Goal: Information Seeking & Learning: Learn about a topic

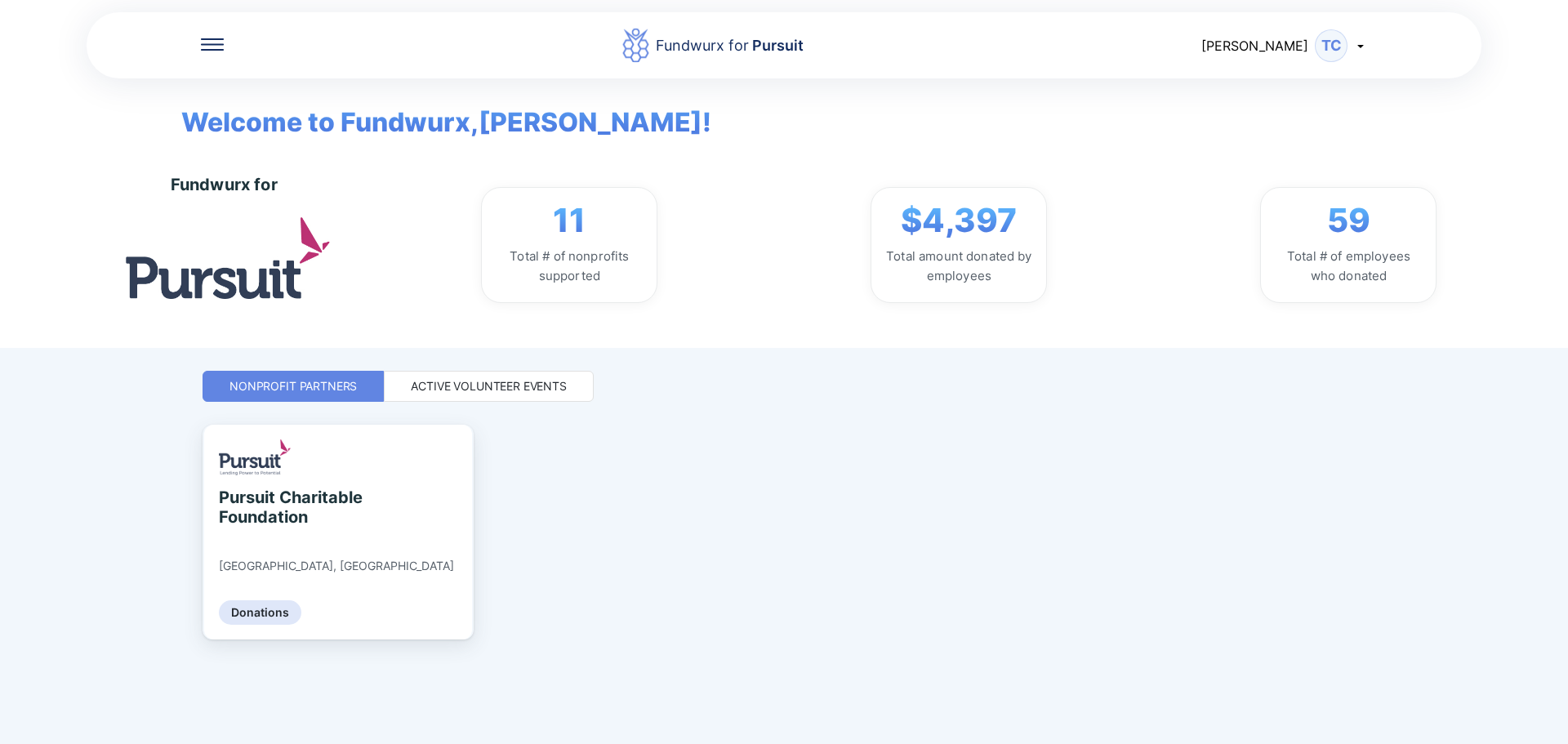
click at [460, 391] on div "Active Volunteer Events" at bounding box center [489, 387] width 156 height 17
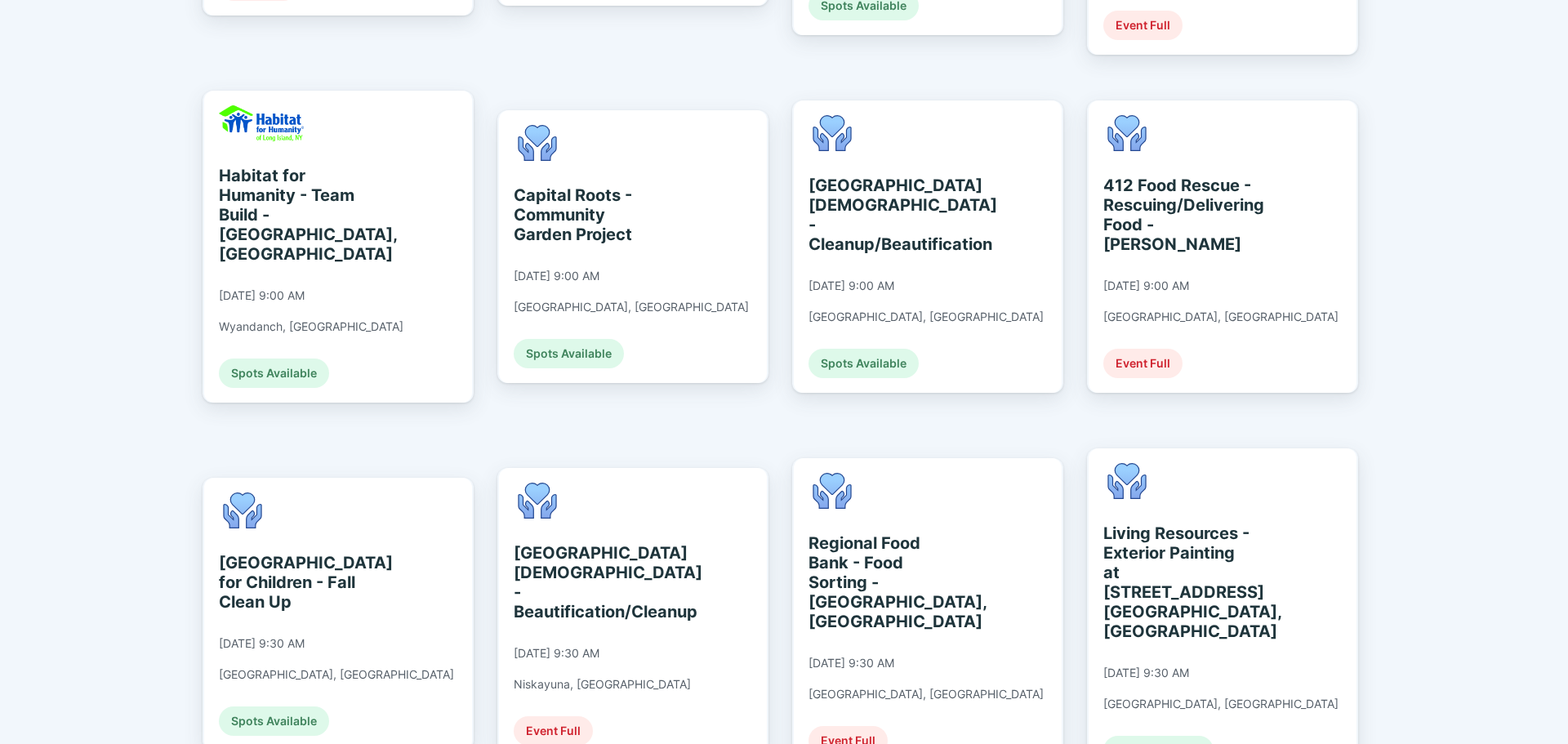
scroll to position [735, 0]
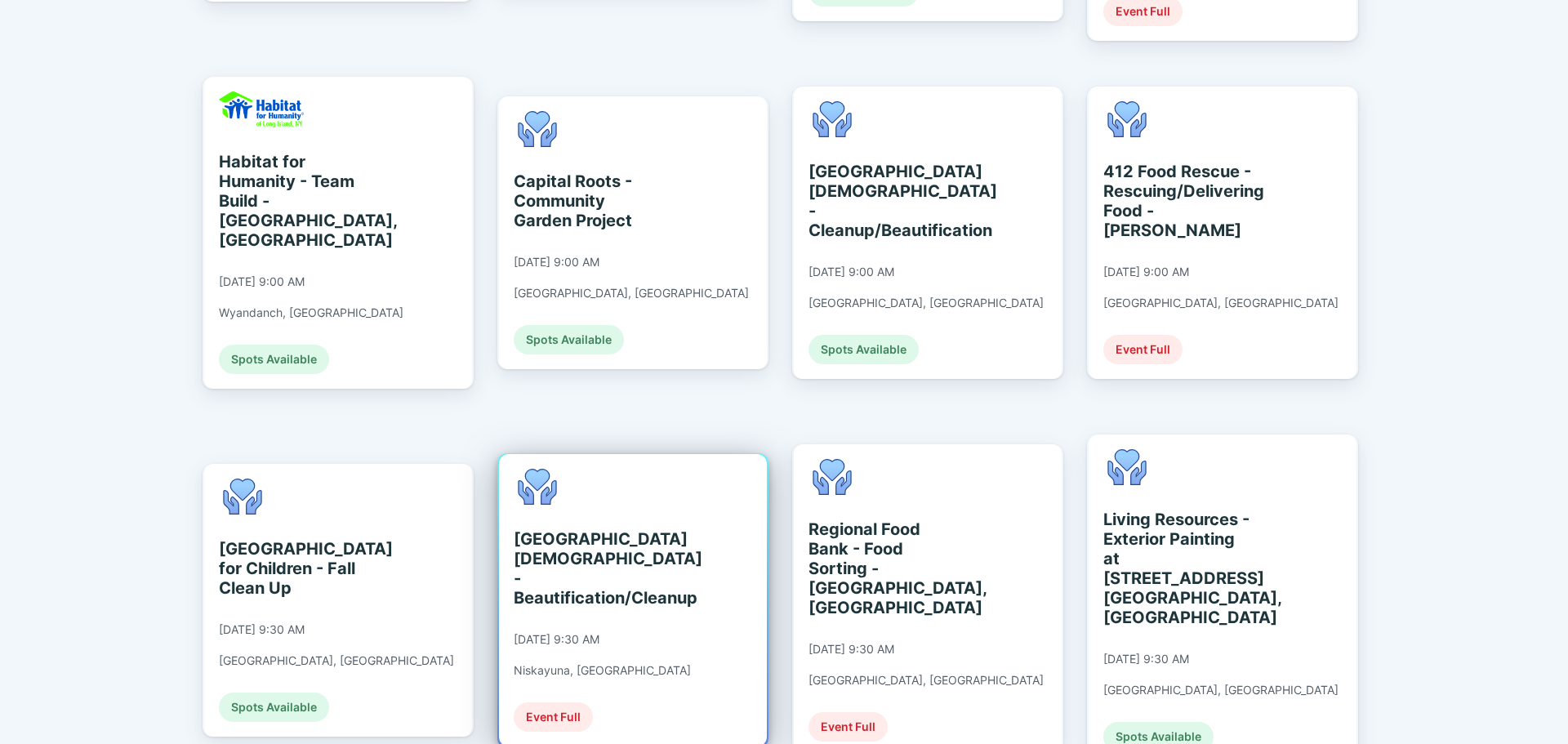
click at [590, 529] on div "[GEOGRAPHIC_DATA][DEMOGRAPHIC_DATA] - Beautification/Cleanup" at bounding box center [588, 568] width 149 height 78
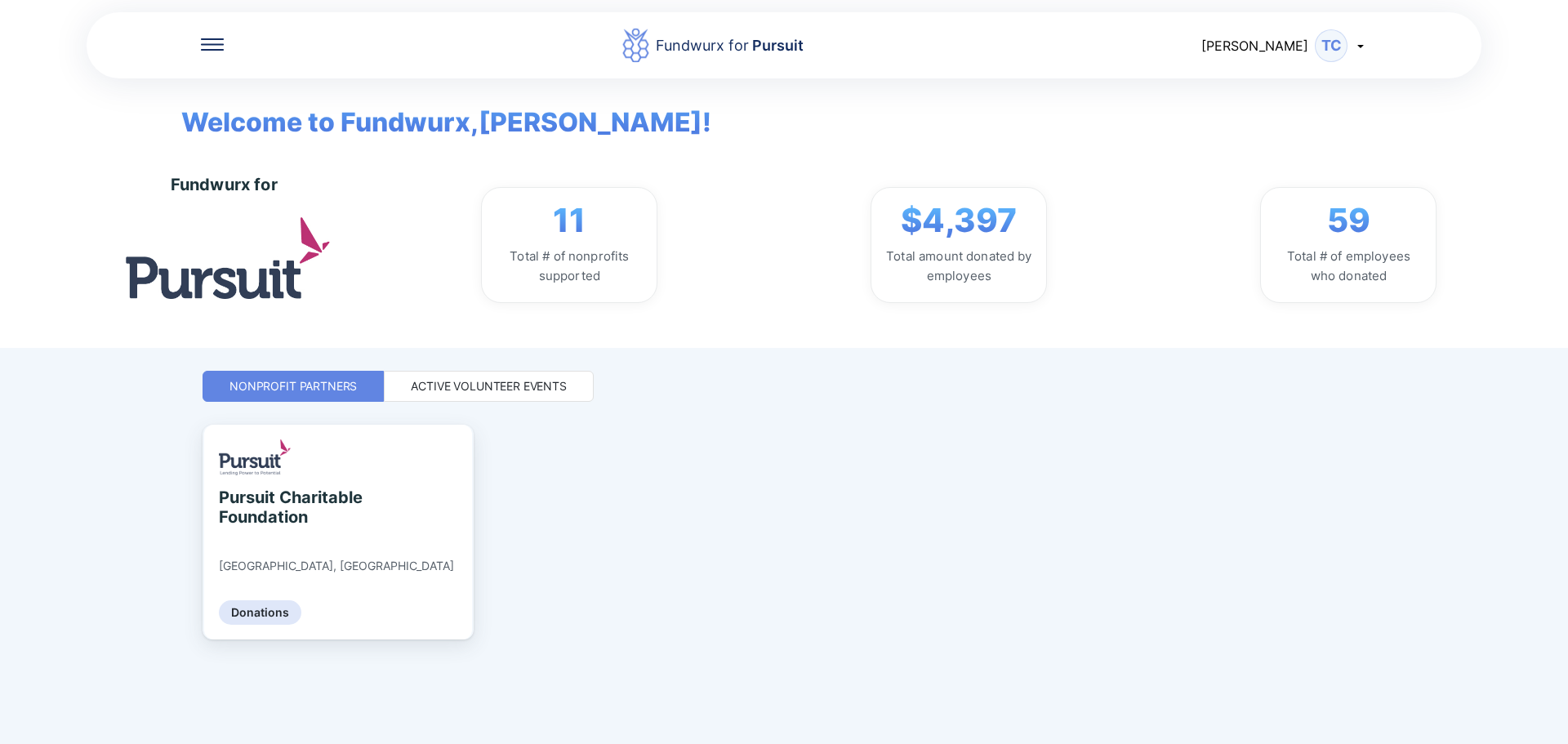
click at [524, 381] on div "Active Volunteer Events" at bounding box center [489, 387] width 156 height 17
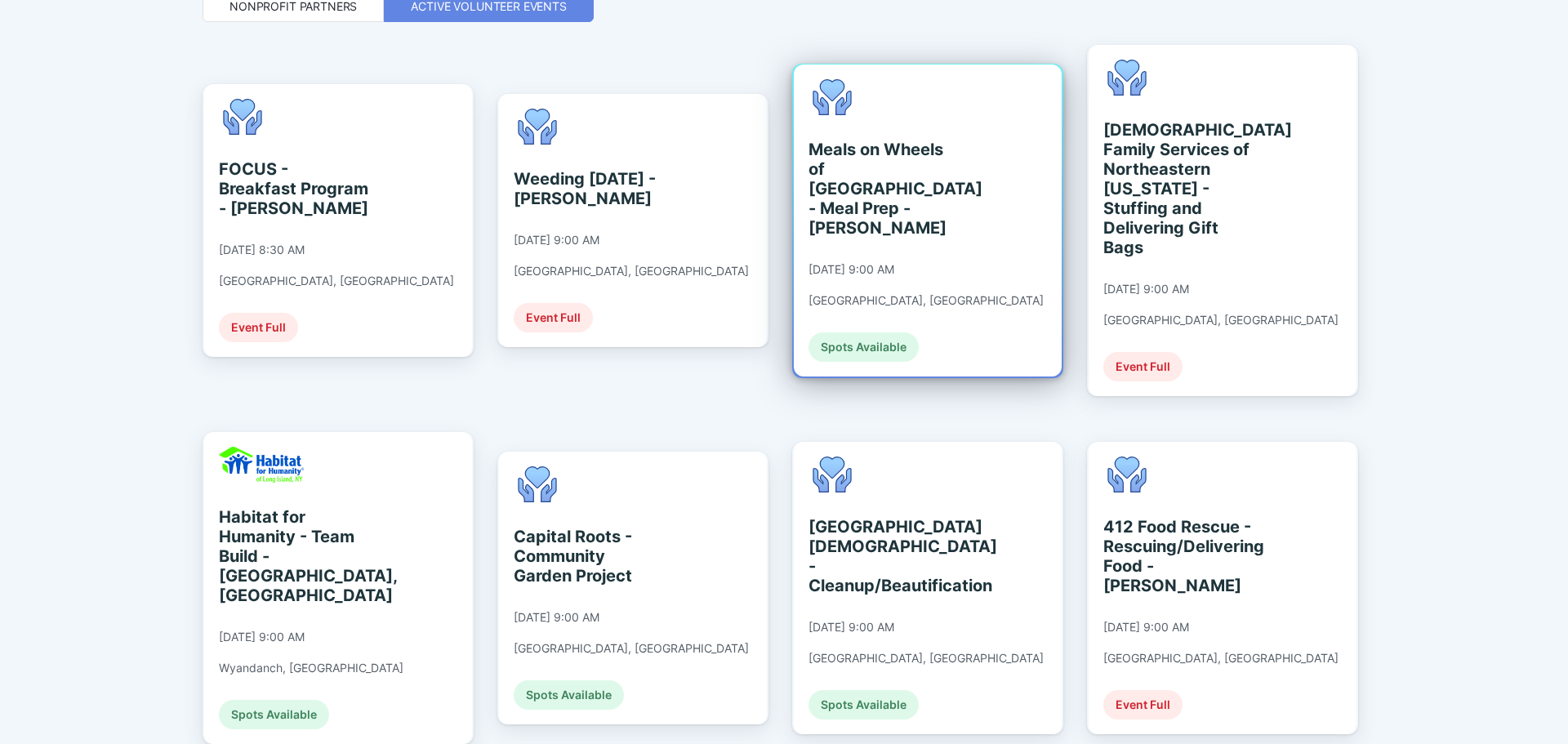
scroll to position [408, 0]
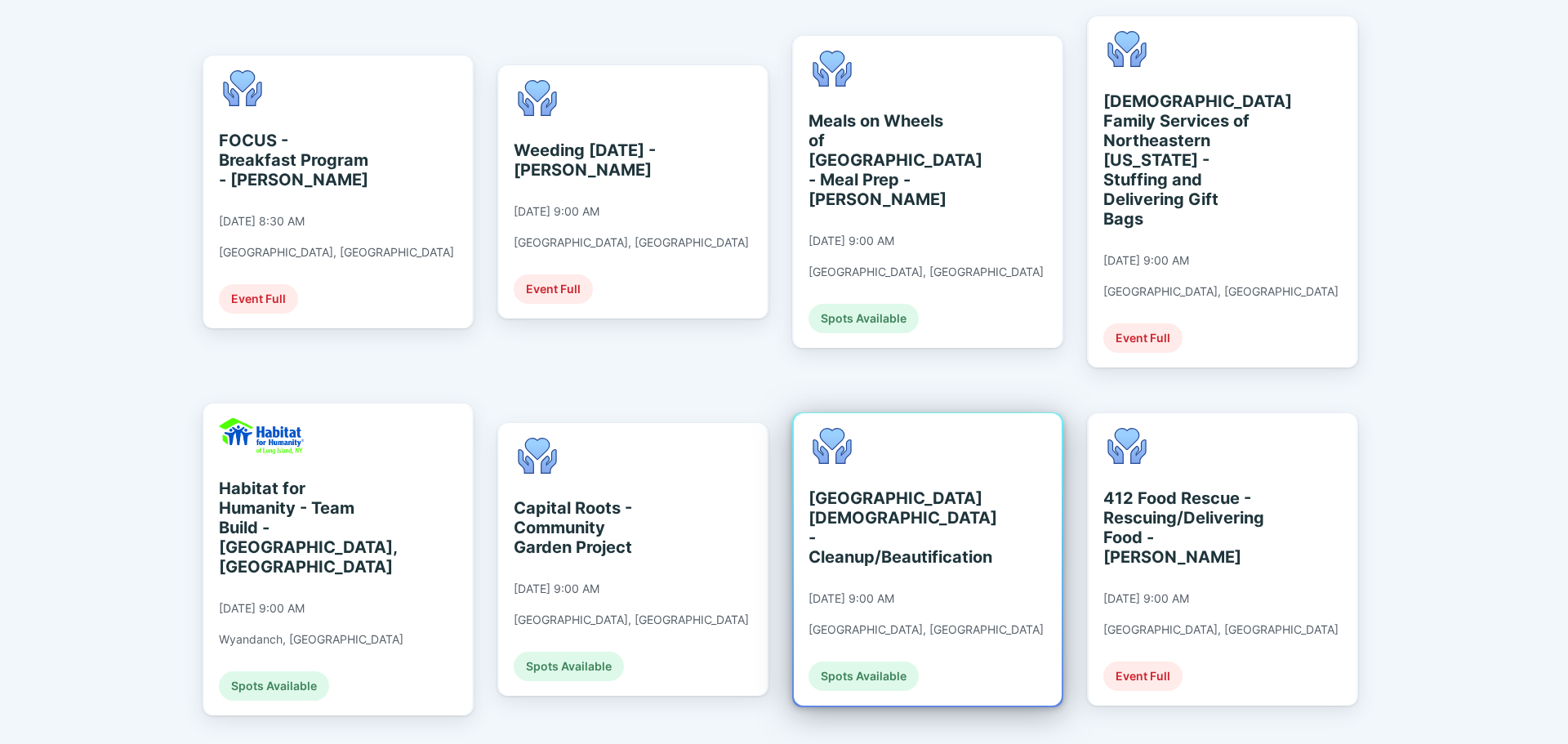
click at [1019, 501] on div "[GEOGRAPHIC_DATA][DEMOGRAPHIC_DATA] - Cleanup/Beautification [DATE] 9:00 AM [GE…" at bounding box center [928, 558] width 268 height 292
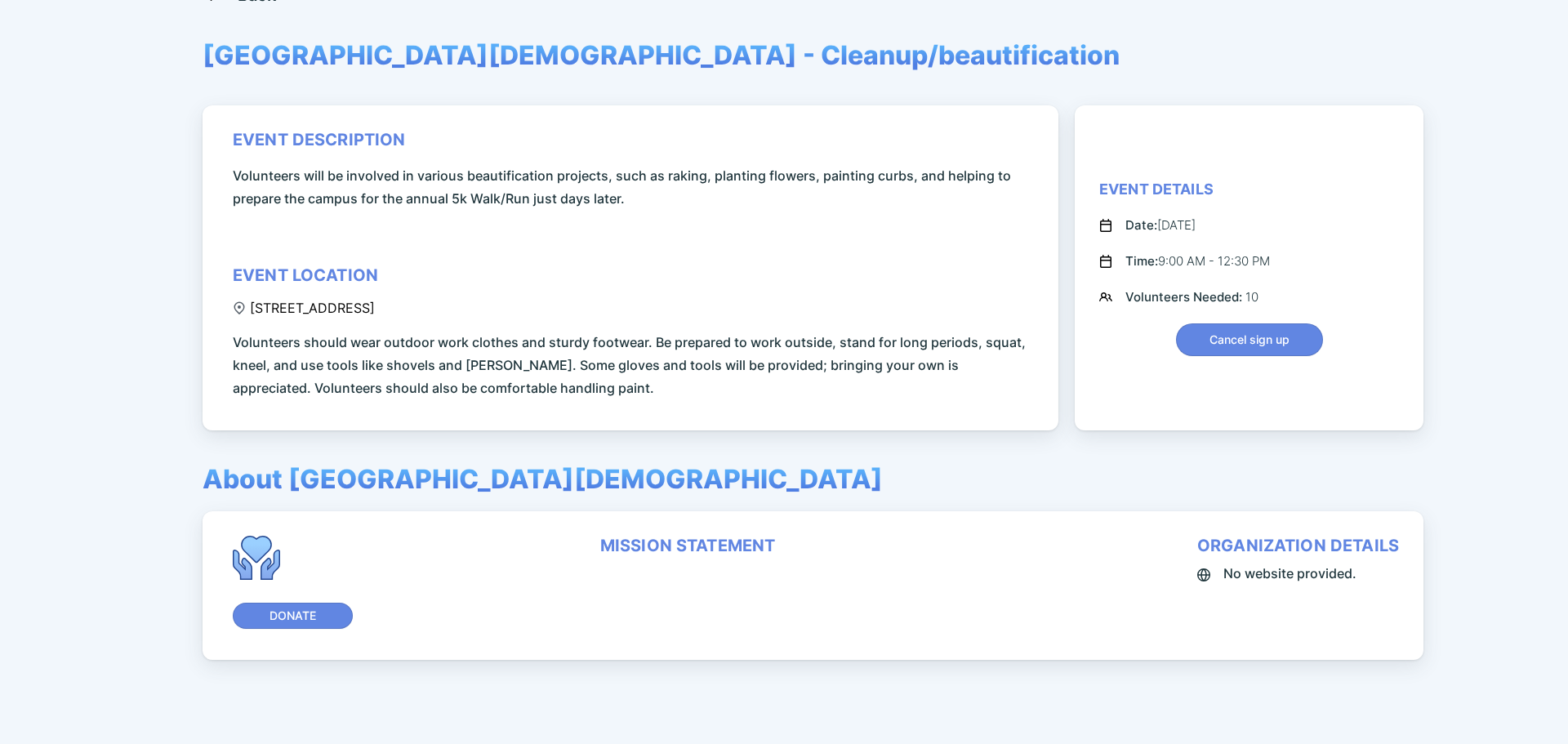
scroll to position [140, 0]
